Goal: Task Accomplishment & Management: Manage account settings

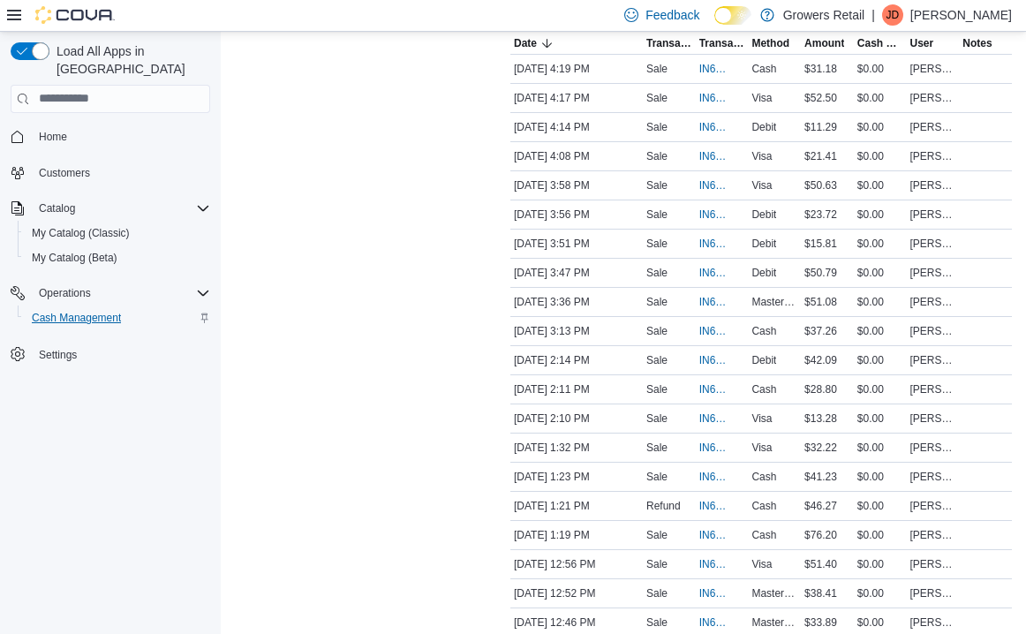
scroll to position [426, 0]
click at [80, 311] on span "Cash Management" at bounding box center [76, 318] width 89 height 14
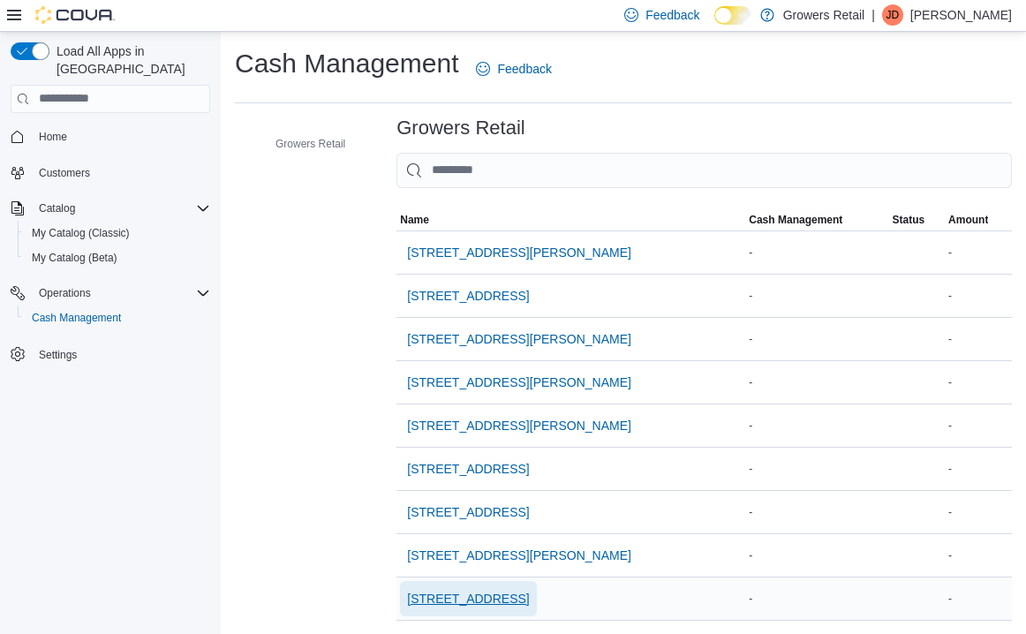
click at [493, 598] on span "[STREET_ADDRESS]" at bounding box center [468, 599] width 122 height 18
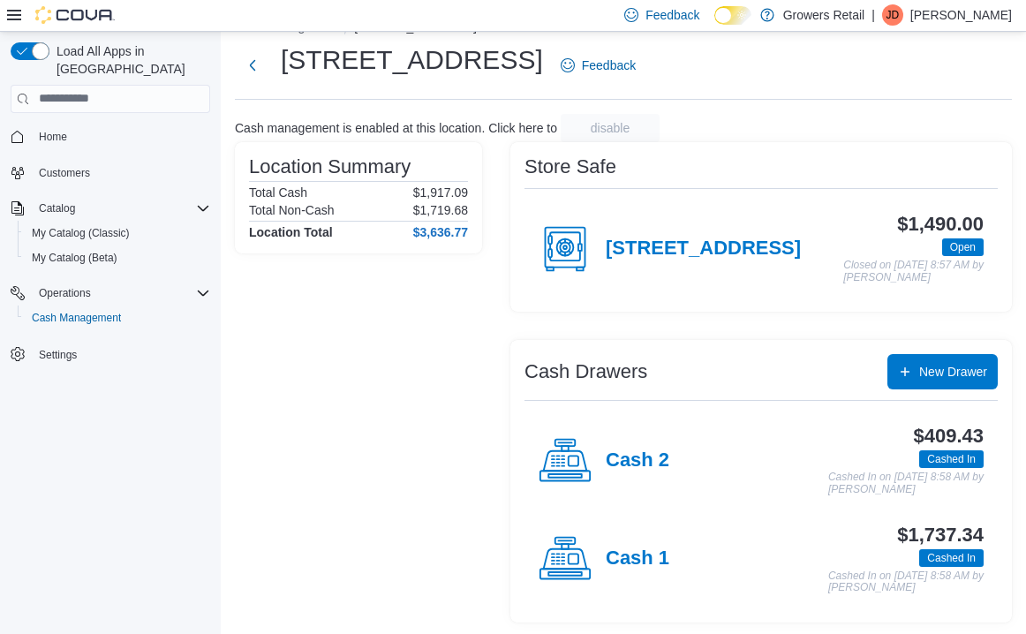
scroll to position [50, 0]
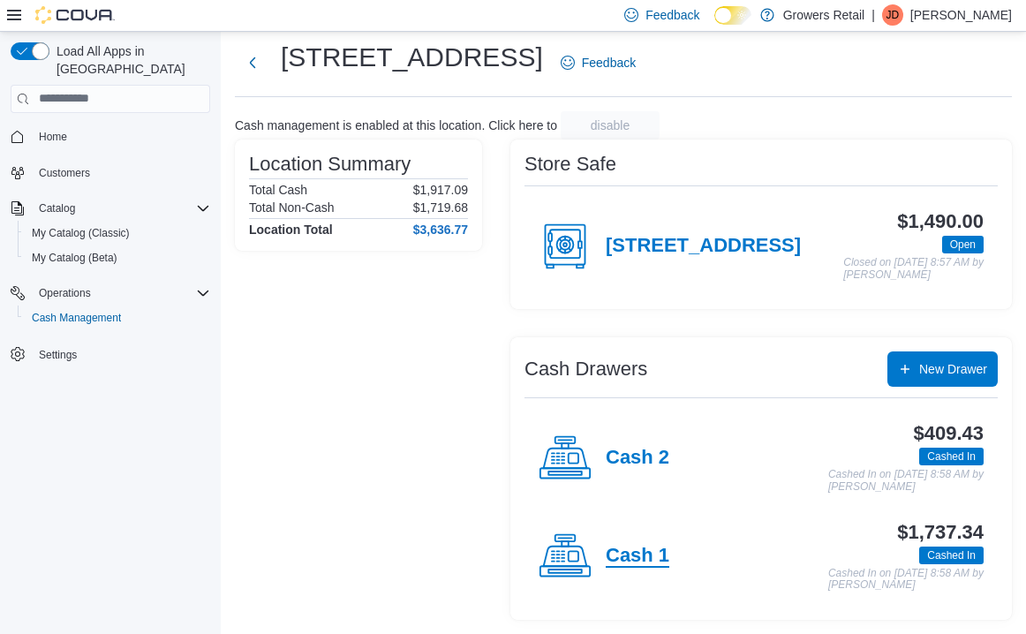
click at [635, 558] on h4 "Cash 1" at bounding box center [638, 556] width 64 height 23
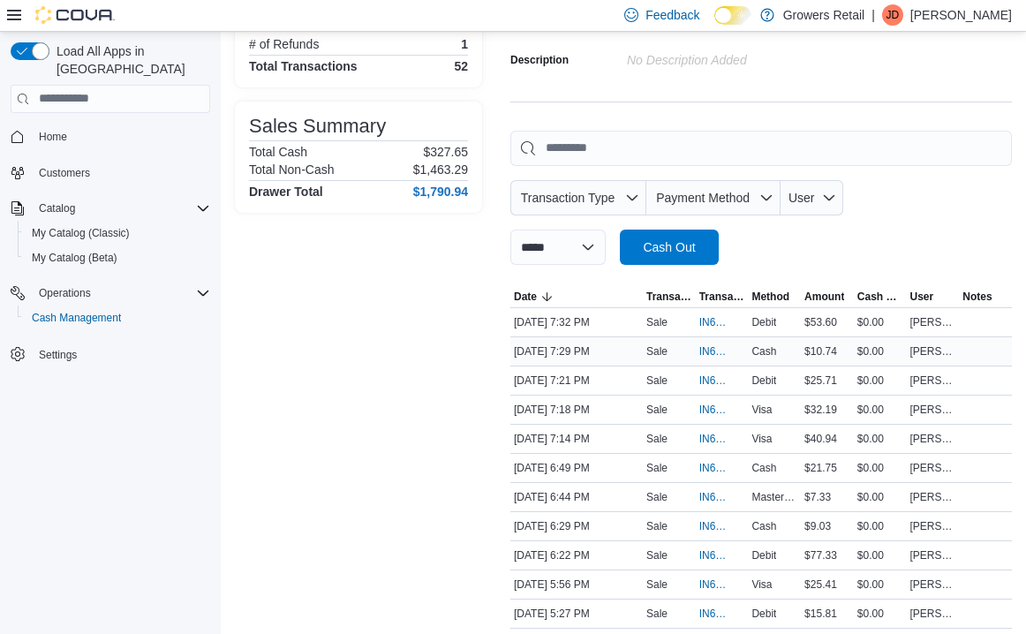
scroll to position [181, 0]
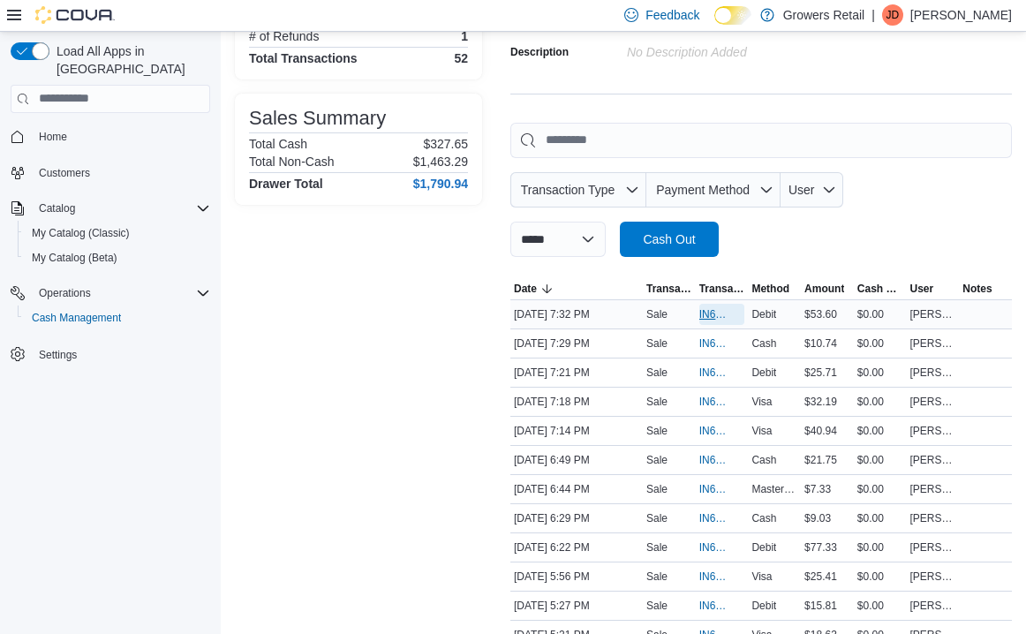
click at [708, 305] on span "IN6FPW-2065489" at bounding box center [722, 314] width 46 height 21
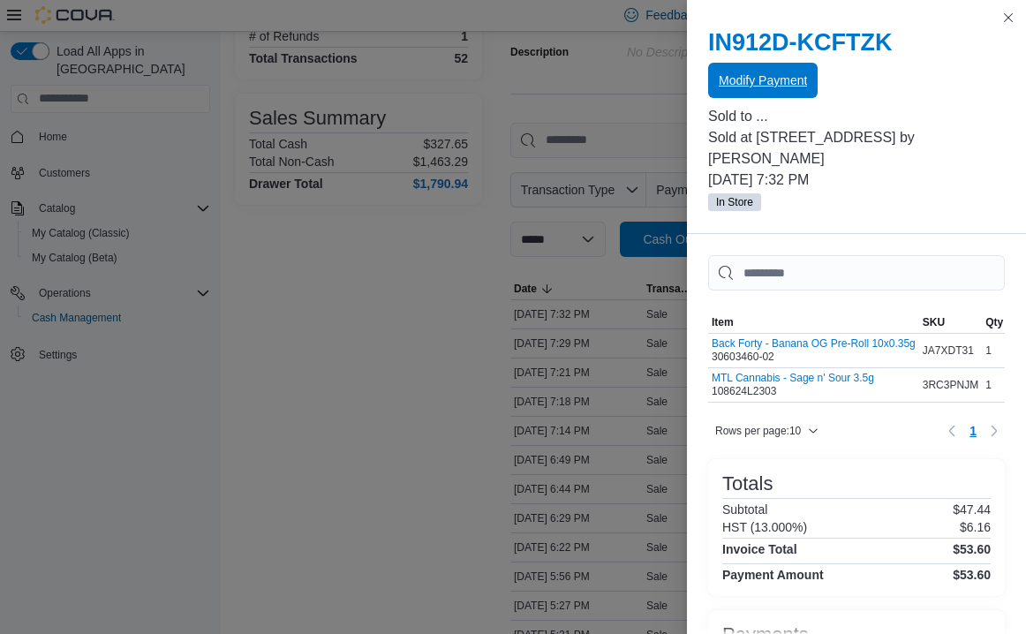
click at [792, 79] on span "Modify Payment" at bounding box center [763, 80] width 88 height 18
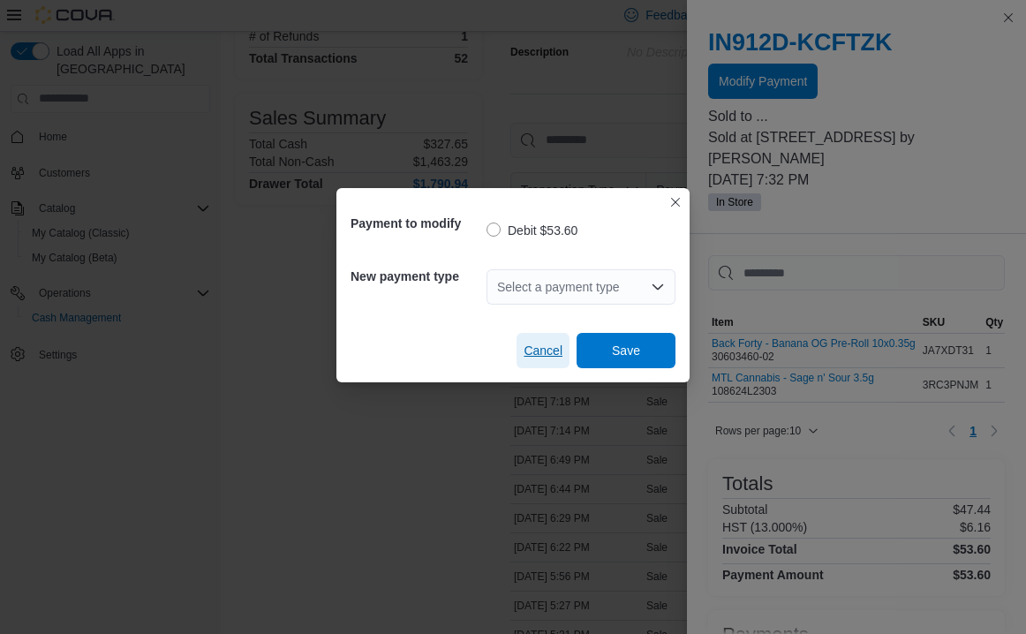
click at [545, 352] on span "Cancel" at bounding box center [542, 351] width 39 height 18
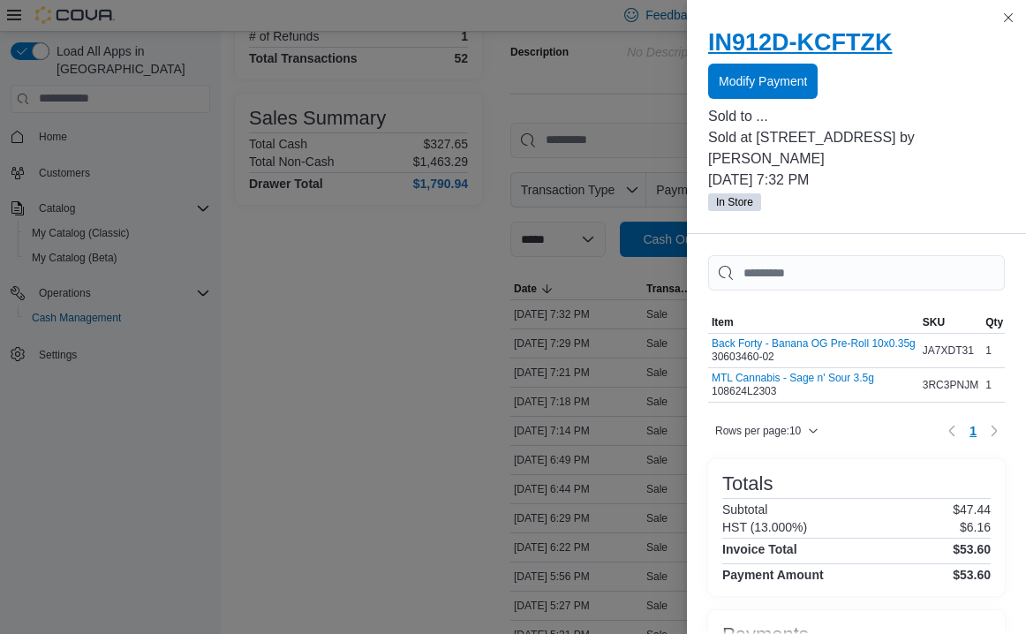
click at [866, 34] on h2 "IN912D-KCFTZK" at bounding box center [856, 42] width 297 height 28
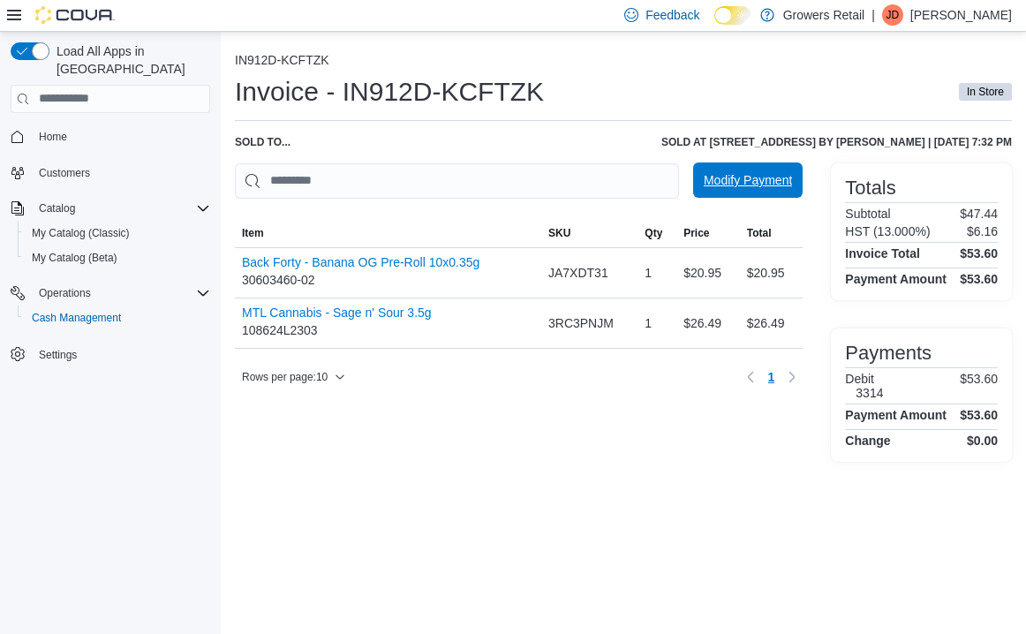
click at [763, 173] on span "Modify Payment" at bounding box center [748, 180] width 88 height 18
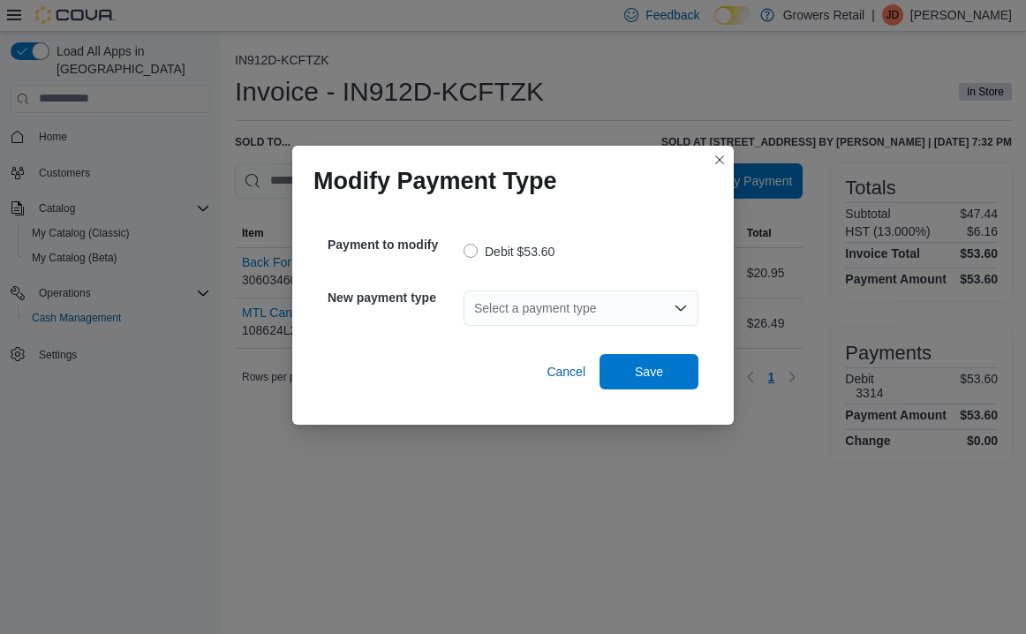
click at [528, 300] on div "Select a payment type" at bounding box center [580, 307] width 235 height 35
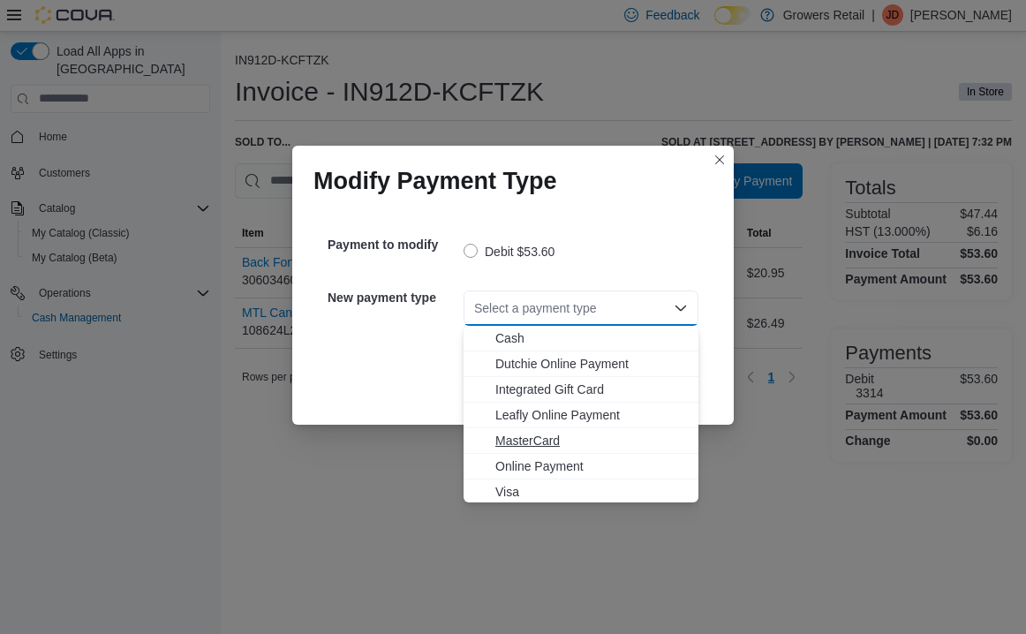
click at [527, 448] on span "MasterCard" at bounding box center [591, 441] width 192 height 18
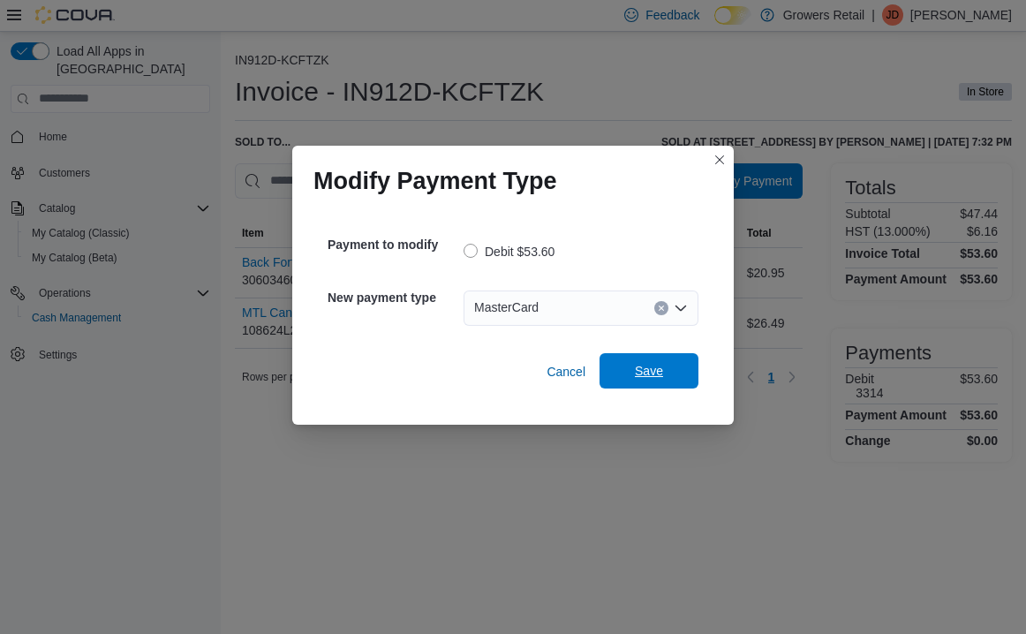
click at [650, 381] on span "Save" at bounding box center [649, 370] width 78 height 35
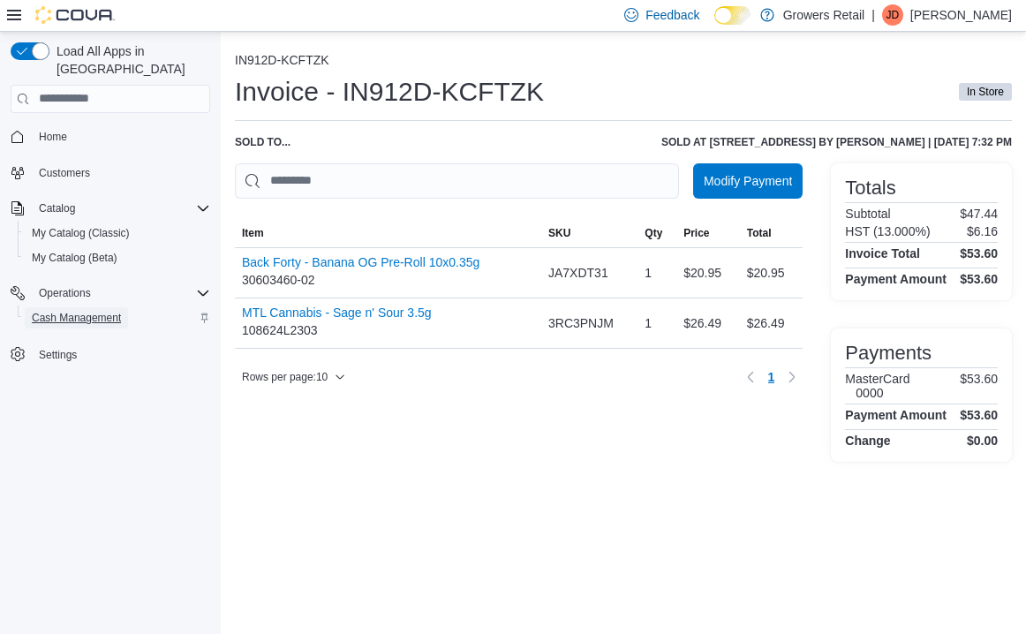
click at [84, 311] on span "Cash Management" at bounding box center [76, 318] width 89 height 14
